Goal: Task Accomplishment & Management: Use online tool/utility

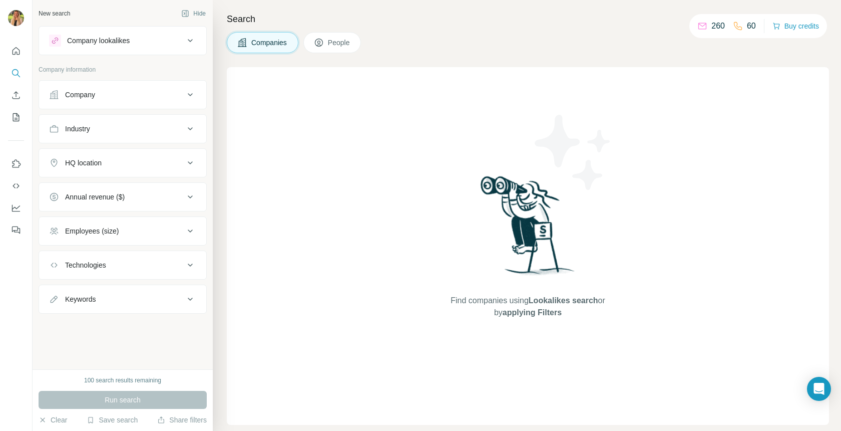
click at [108, 41] on div "Company lookalikes" at bounding box center [98, 41] width 63 height 10
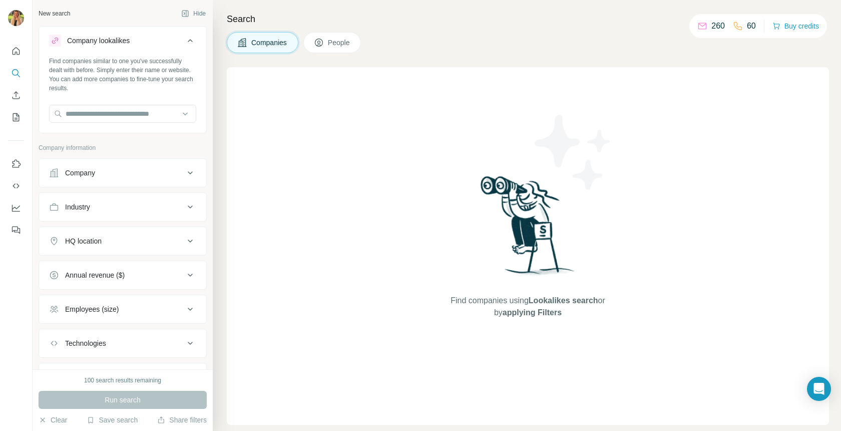
click at [328, 44] on button "People" at bounding box center [333, 42] width 58 height 21
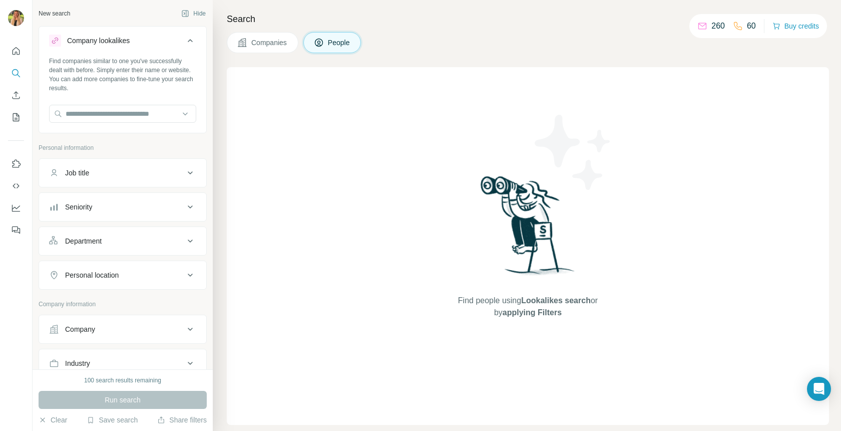
click at [295, 40] on button "Companies" at bounding box center [263, 42] width 72 height 21
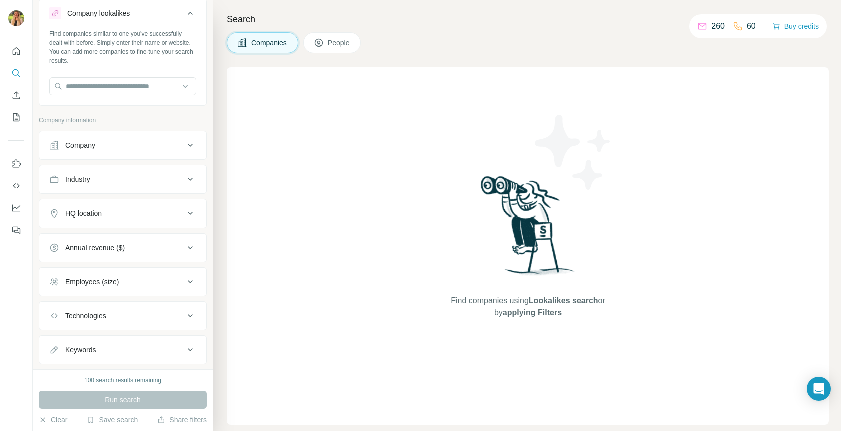
scroll to position [11, 0]
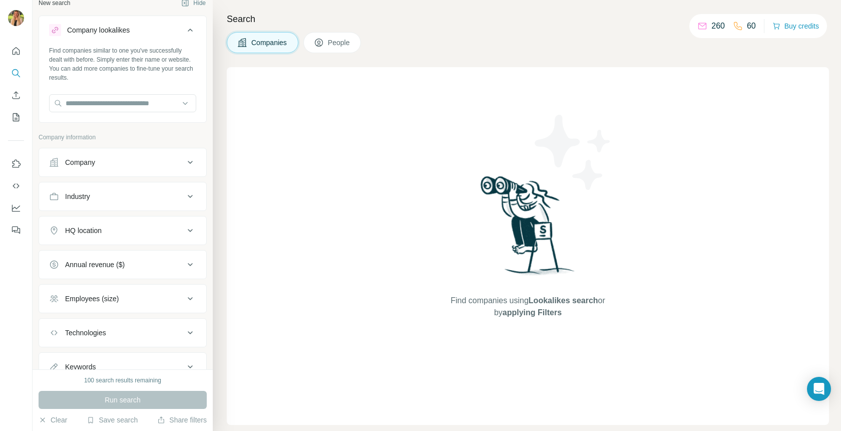
click at [141, 165] on div "Company" at bounding box center [116, 162] width 135 height 10
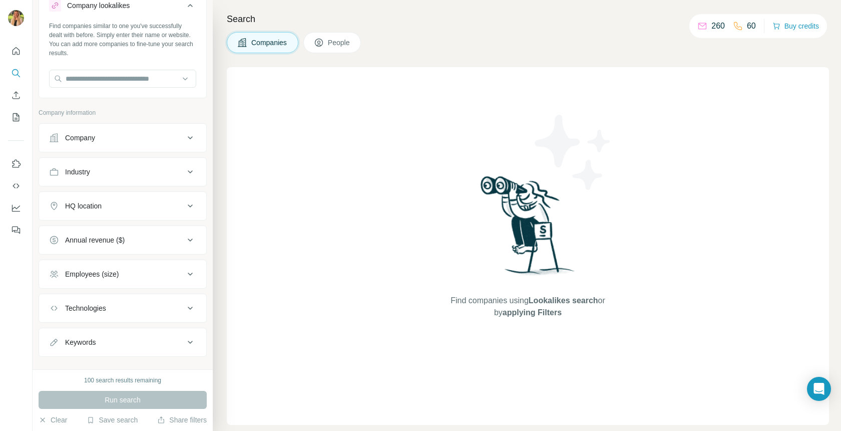
scroll to position [51, 0]
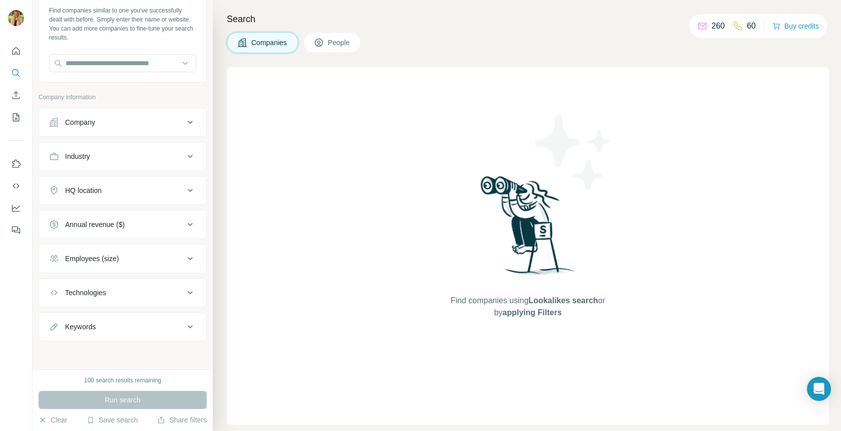
click at [104, 324] on div "Keywords" at bounding box center [116, 327] width 135 height 10
click at [131, 61] on input "text" at bounding box center [122, 63] width 147 height 18
click at [185, 109] on div "Company" at bounding box center [123, 122] width 168 height 29
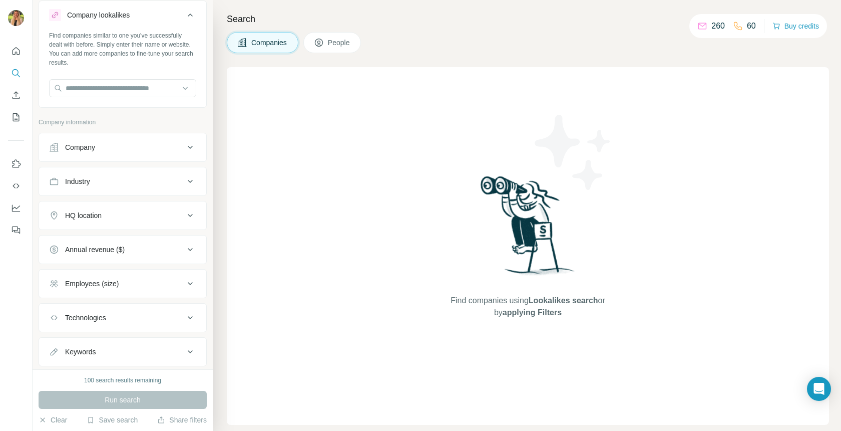
scroll to position [0, 0]
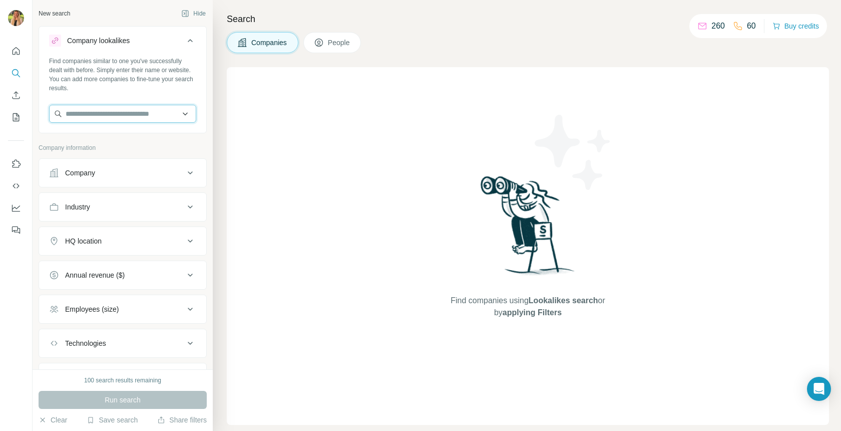
click at [155, 115] on input "text" at bounding box center [122, 114] width 147 height 18
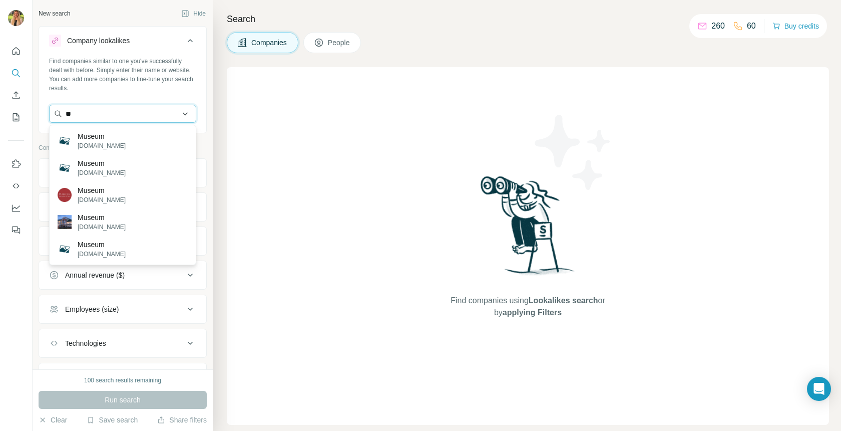
type input "*"
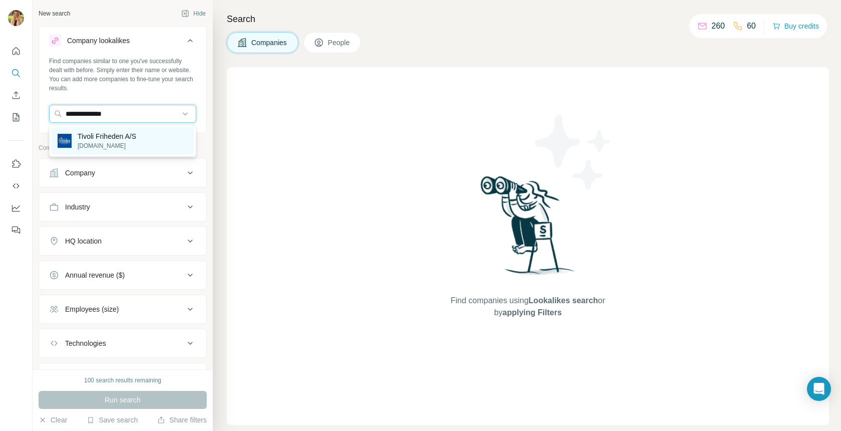
type input "**********"
click at [116, 134] on p "Tivoli Friheden A/S" at bounding box center [107, 136] width 59 height 10
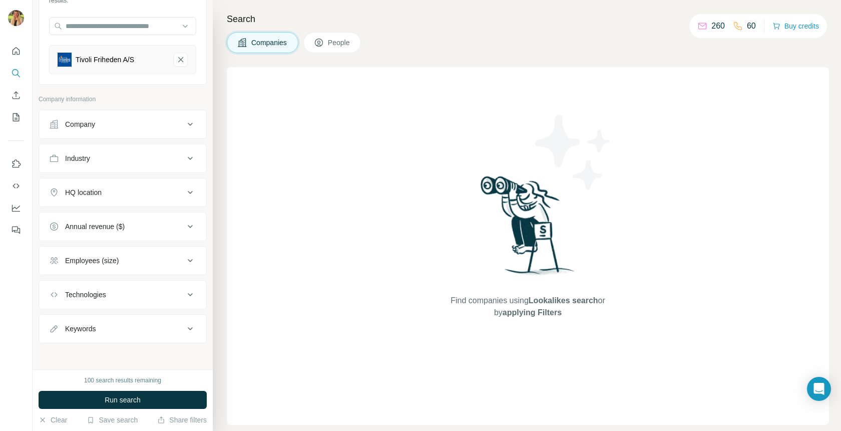
scroll to position [90, 0]
click at [122, 190] on div "HQ location" at bounding box center [116, 190] width 135 height 10
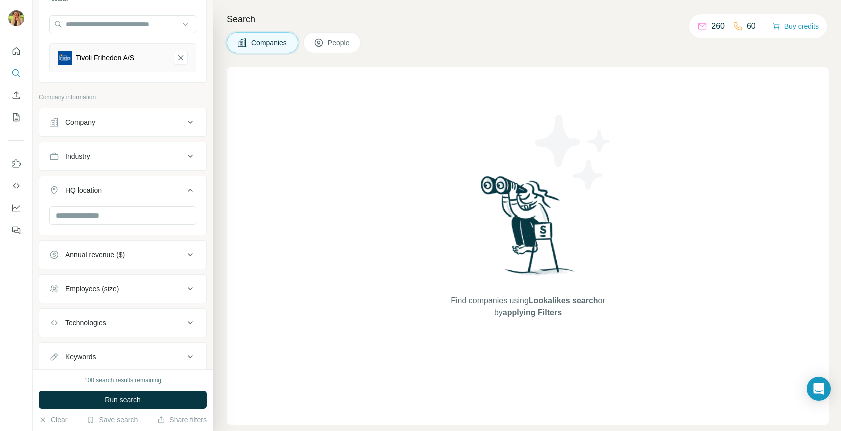
click at [122, 190] on div "HQ location" at bounding box center [116, 190] width 135 height 10
click at [105, 198] on button "HQ location" at bounding box center [122, 190] width 167 height 24
click at [105, 213] on input "text" at bounding box center [122, 215] width 147 height 18
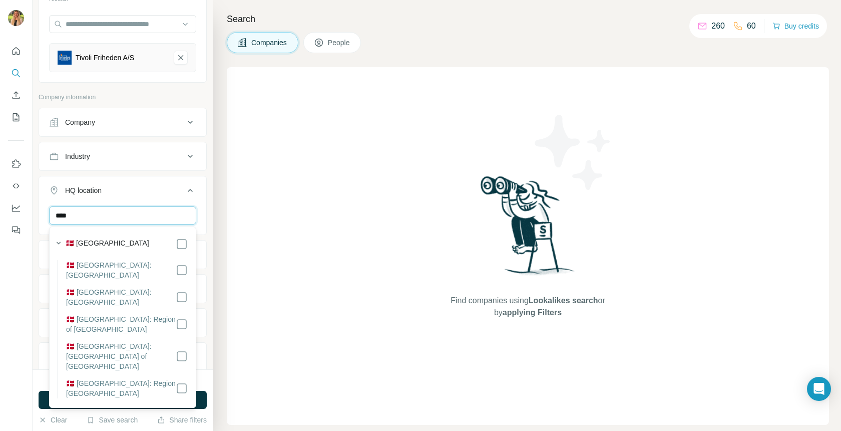
type input "****"
click at [115, 250] on section "🇩🇰 [GEOGRAPHIC_DATA] 🇩🇰 [GEOGRAPHIC_DATA]: [GEOGRAPHIC_DATA] 🇩🇰 [GEOGRAPHIC_DAT…" at bounding box center [120, 317] width 136 height 162
click at [187, 243] on icon at bounding box center [182, 244] width 12 height 12
click at [194, 190] on icon at bounding box center [190, 190] width 12 height 12
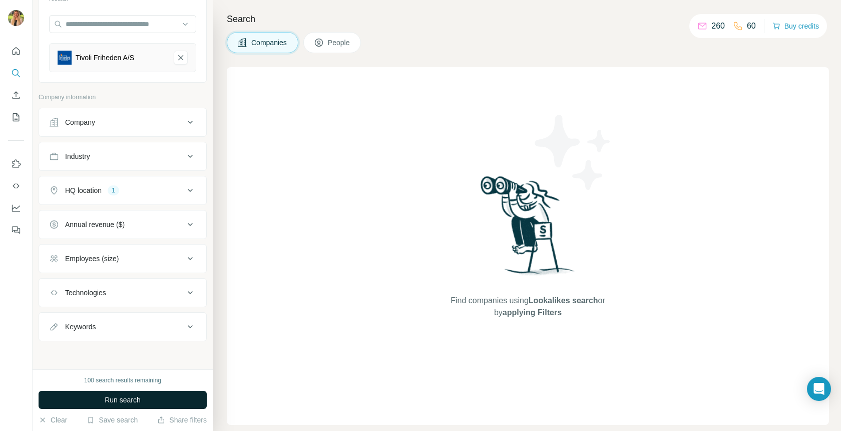
click at [105, 398] on span "Run search" at bounding box center [123, 400] width 36 height 10
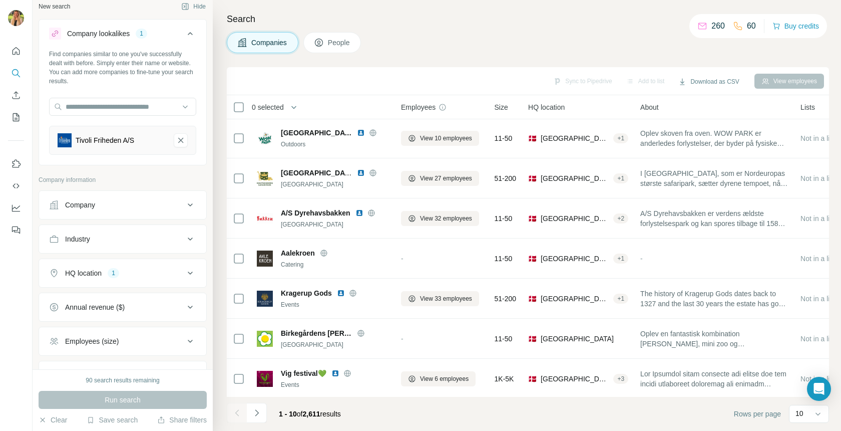
scroll to position [4, 0]
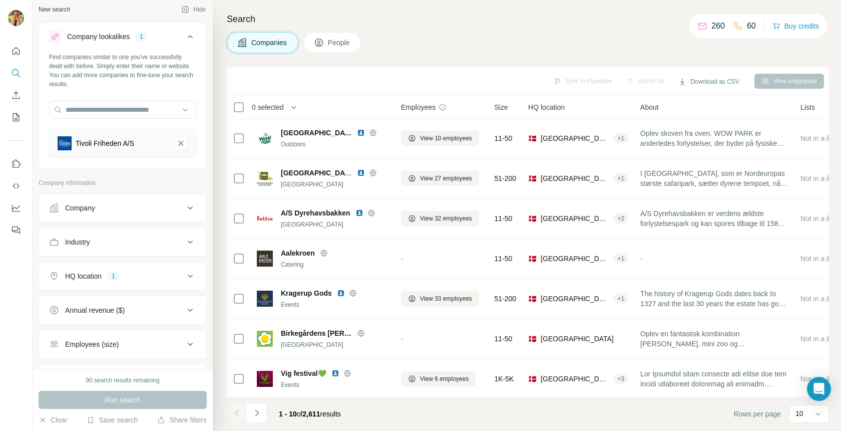
click at [100, 243] on div "Industry" at bounding box center [116, 242] width 135 height 10
click at [78, 279] on div "HQ location" at bounding box center [83, 276] width 37 height 10
click at [91, 275] on div "HQ location" at bounding box center [83, 276] width 37 height 10
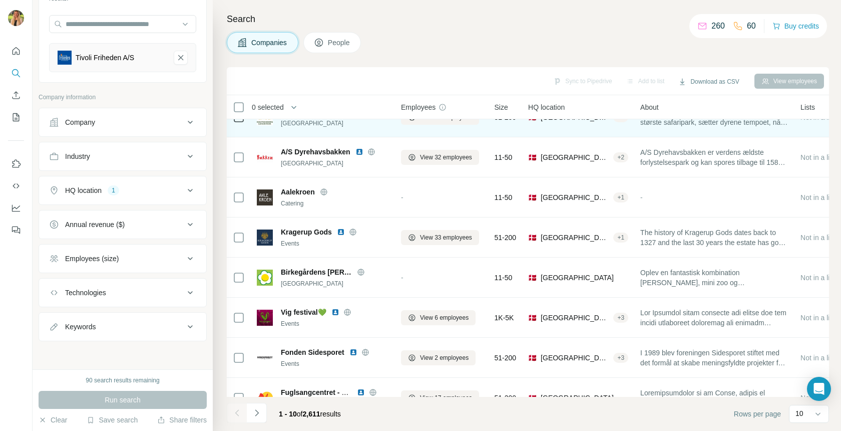
scroll to position [123, 0]
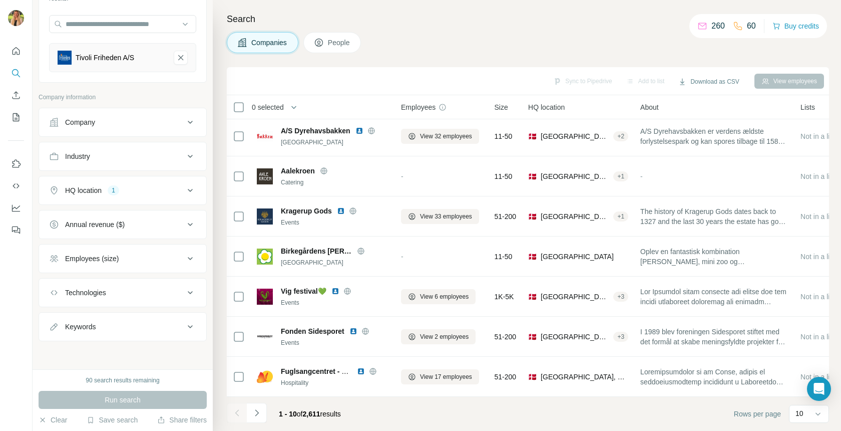
click at [336, 39] on span "People" at bounding box center [339, 43] width 23 height 10
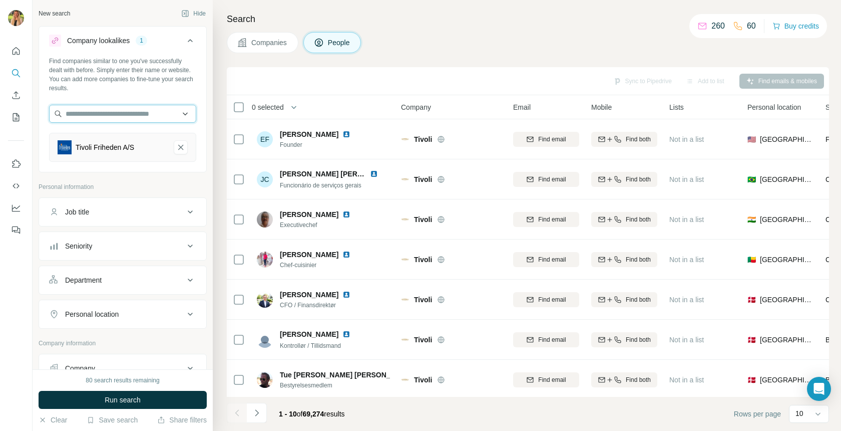
click at [128, 113] on input "text" at bounding box center [122, 114] width 147 height 18
click at [392, 29] on div "Search Companies People Sync to Pipedrive Add to list Find emails & mobiles 0 s…" at bounding box center [527, 215] width 629 height 431
click at [264, 41] on span "Companies" at bounding box center [269, 43] width 37 height 10
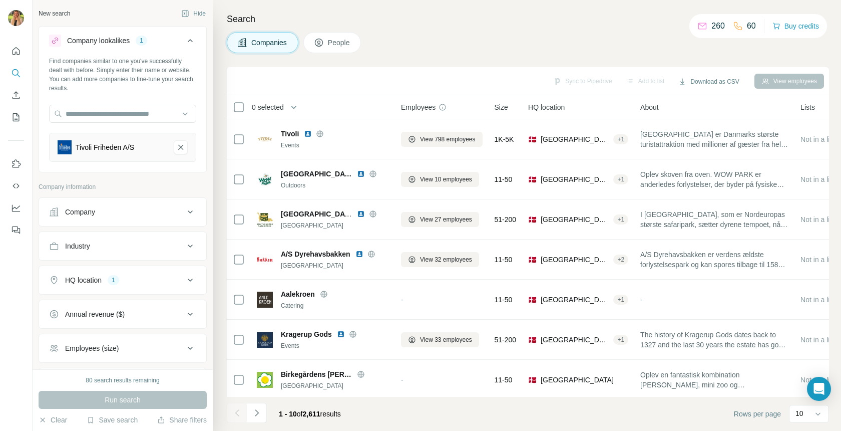
click at [190, 40] on icon at bounding box center [190, 41] width 12 height 12
